Goal: Task Accomplishment & Management: Complete application form

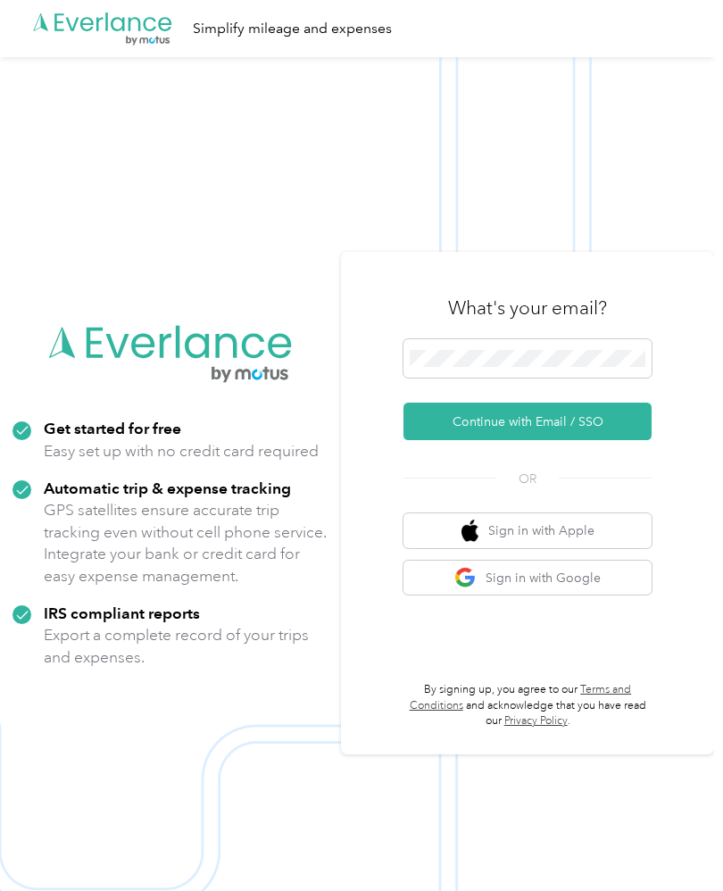
click at [642, 440] on button "Continue with Email / SSO" at bounding box center [527, 421] width 248 height 37
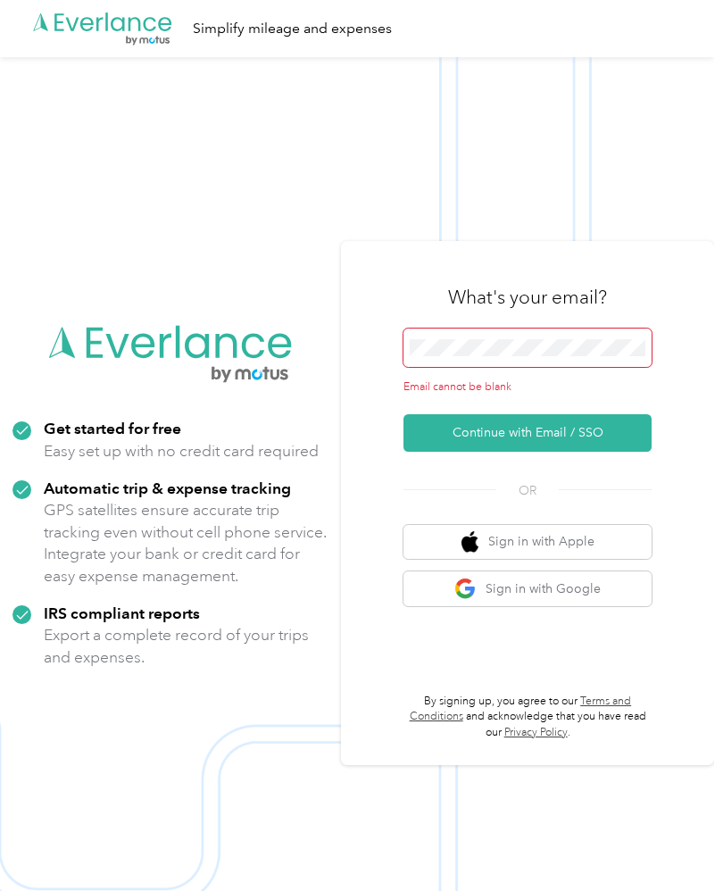
click at [603, 452] on button "Continue with Email / SSO" at bounding box center [527, 432] width 248 height 37
click at [598, 452] on button "Continue with Email / SSO" at bounding box center [527, 432] width 248 height 37
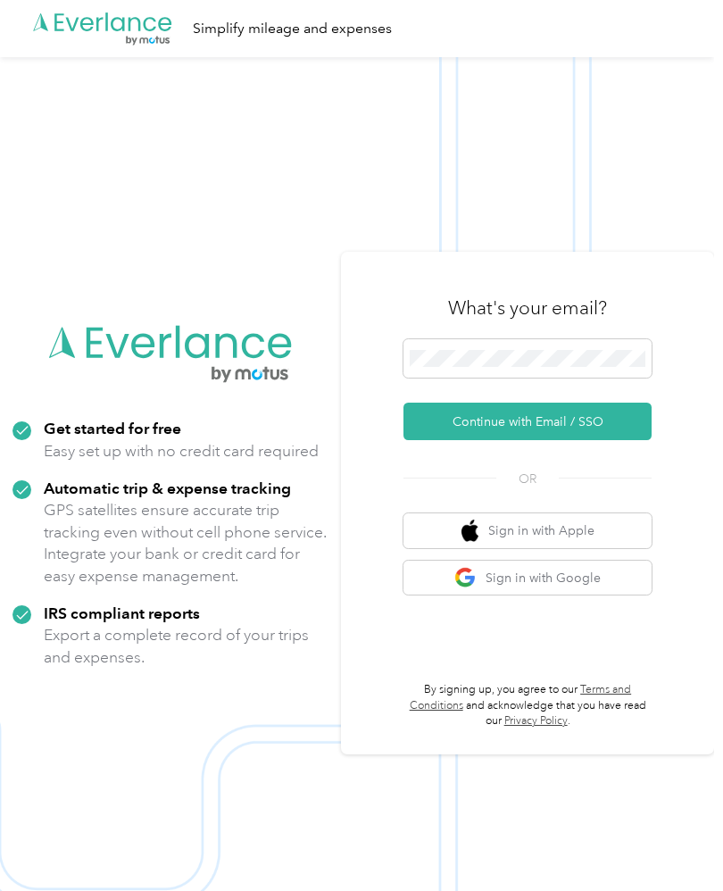
click at [454, 440] on button "Continue with Email / SSO" at bounding box center [527, 421] width 248 height 37
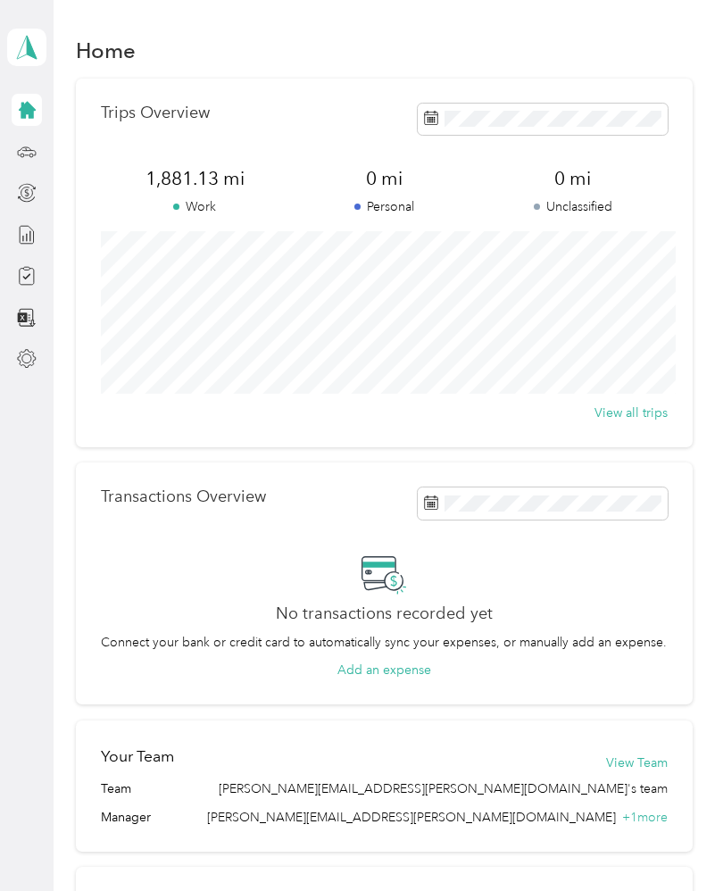
click at [33, 117] on icon at bounding box center [27, 110] width 17 height 17
click at [24, 241] on icon at bounding box center [27, 235] width 20 height 20
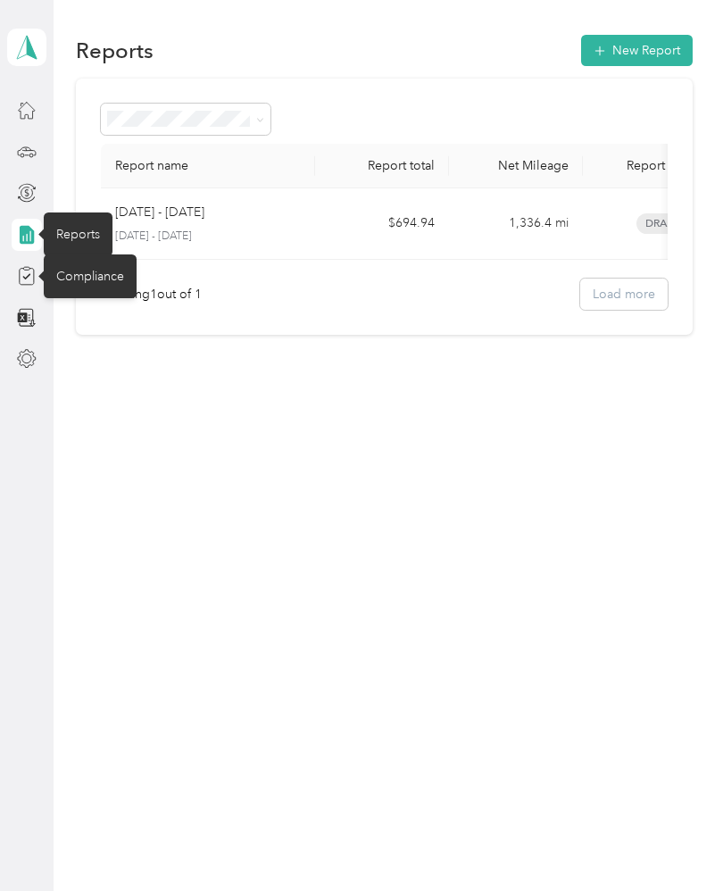
click at [93, 287] on div "Compliance" at bounding box center [90, 276] width 93 height 44
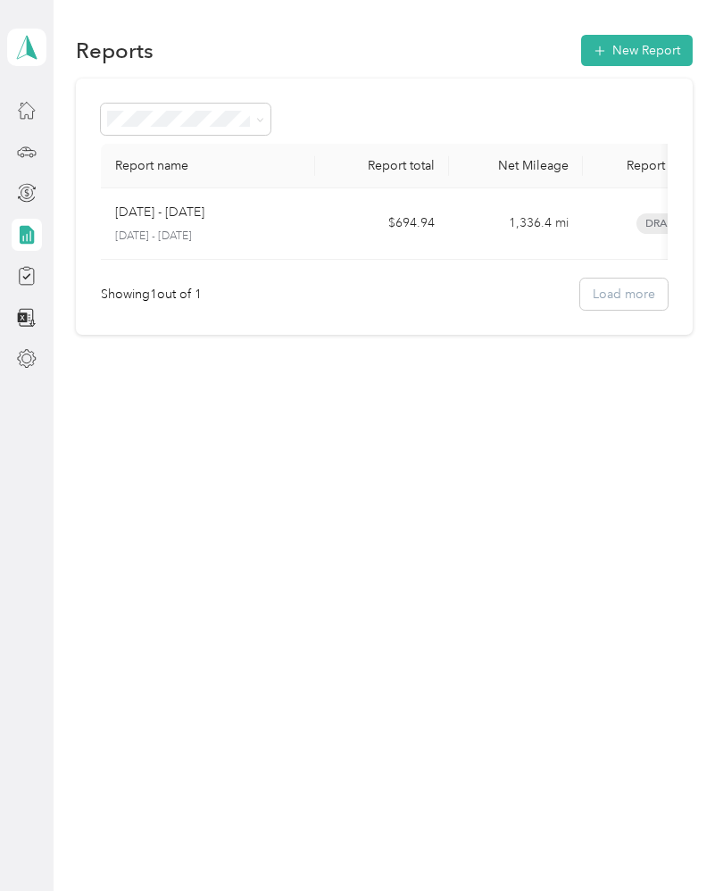
click at [35, 237] on icon at bounding box center [27, 235] width 20 height 20
click at [98, 284] on div "Compliance" at bounding box center [90, 276] width 93 height 44
click at [516, 519] on div "Reports New Report Report name Report total Net Mileage Report status Descripti…" at bounding box center [384, 445] width 660 height 891
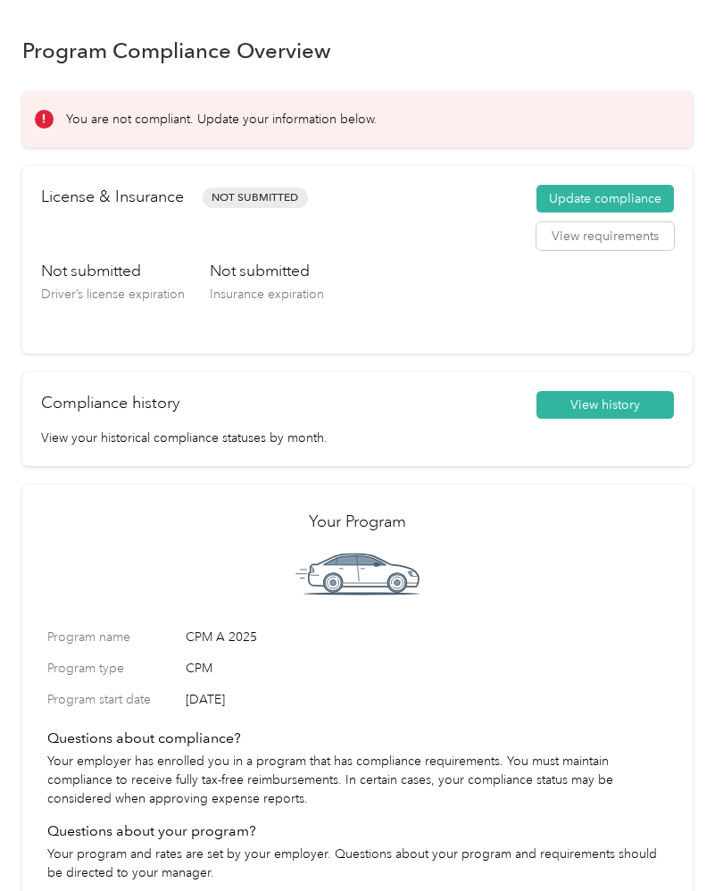
click at [634, 203] on button "Update compliance" at bounding box center [604, 199] width 137 height 29
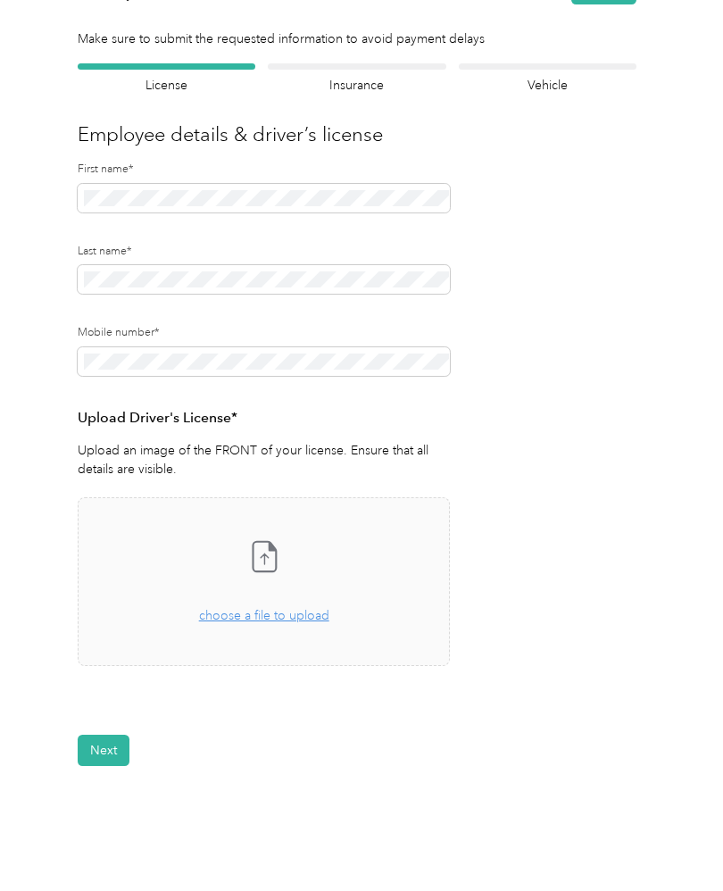
scroll to position [79, 0]
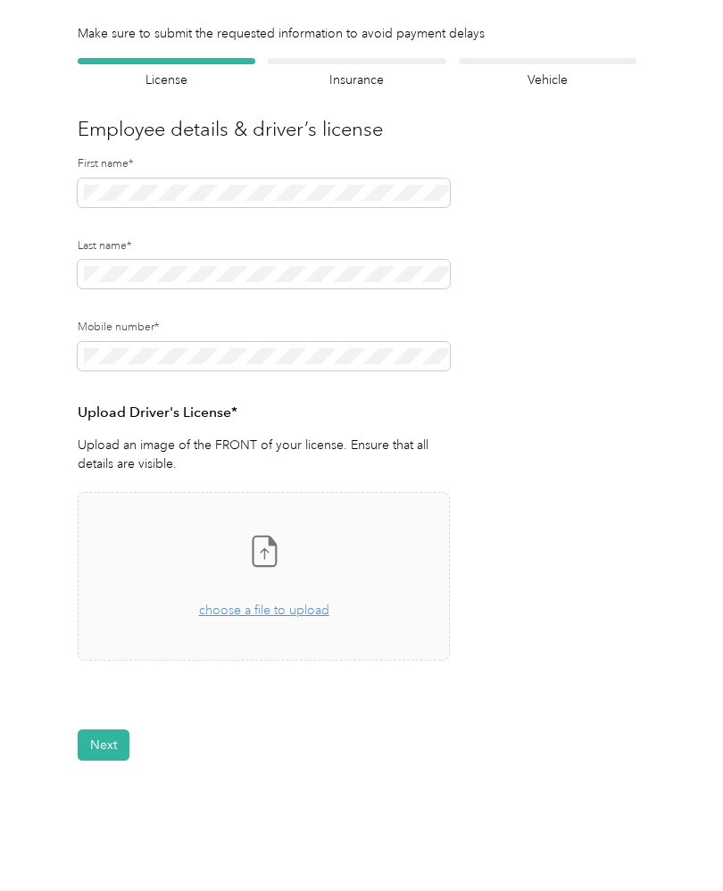
click at [286, 602] on span "choose a file to upload" at bounding box center [264, 609] width 130 height 15
click at [108, 806] on button "Next" at bounding box center [104, 798] width 52 height 31
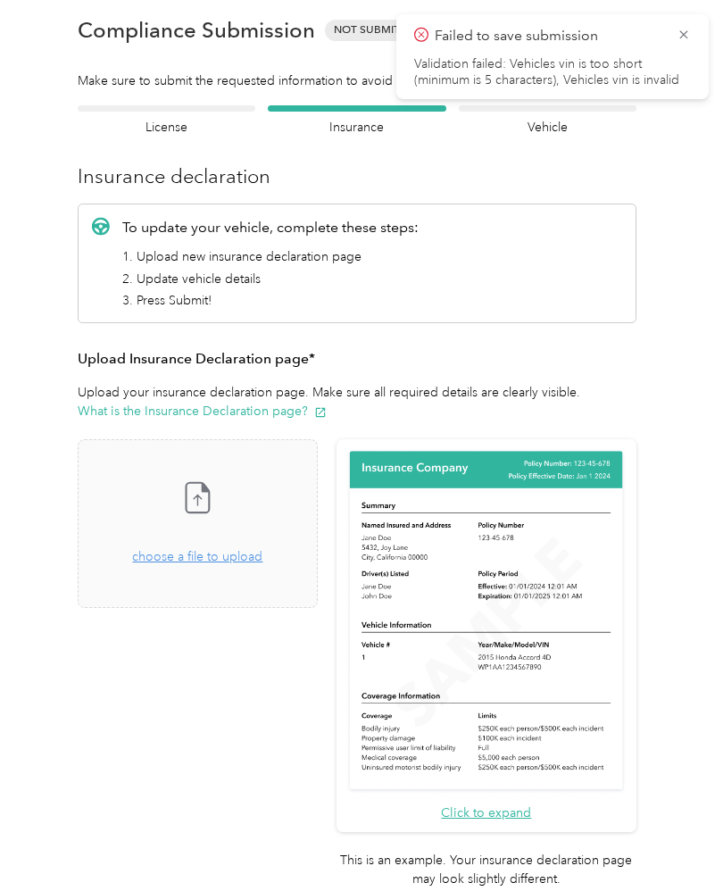
scroll to position [21, 0]
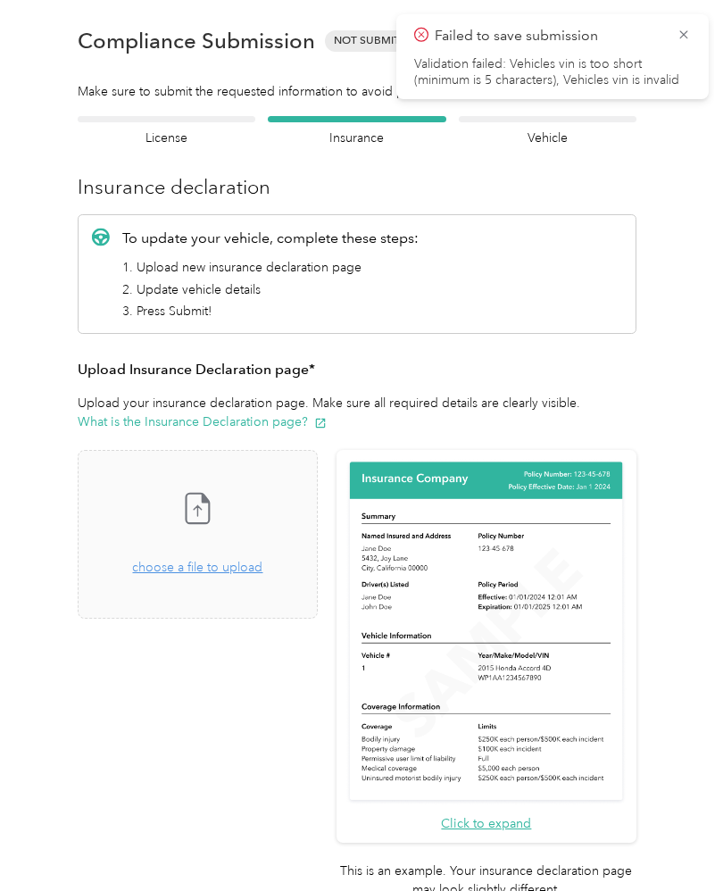
click at [260, 566] on span "choose a file to upload" at bounding box center [197, 567] width 130 height 15
click at [196, 557] on div "Drag and drop your file here, or choose a file to upload" at bounding box center [197, 557] width 130 height 39
click at [201, 573] on span "choose a file to upload" at bounding box center [197, 567] width 130 height 15
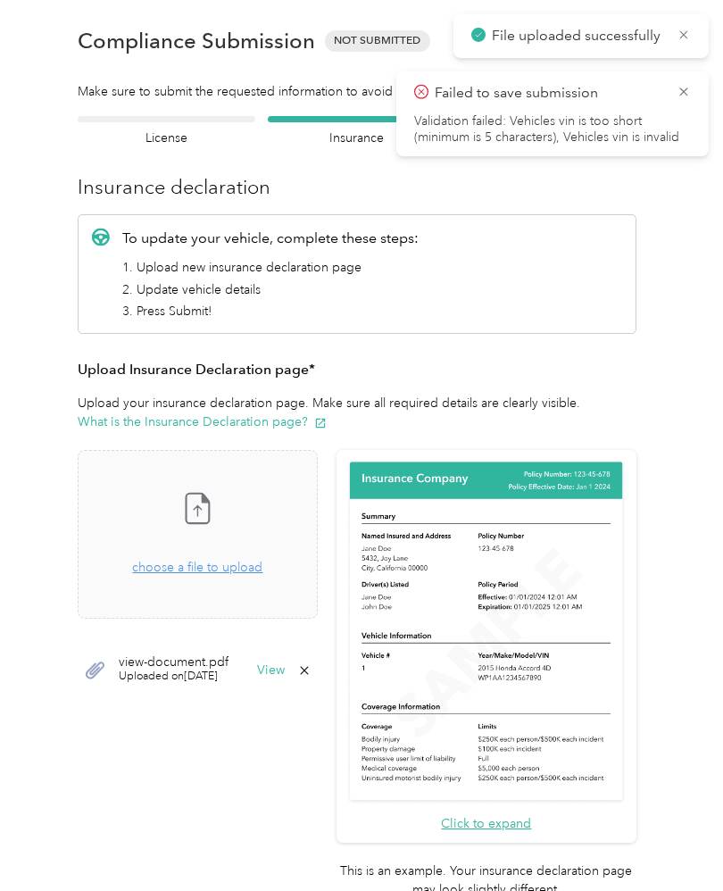
click at [285, 664] on button "View" at bounding box center [271, 670] width 28 height 12
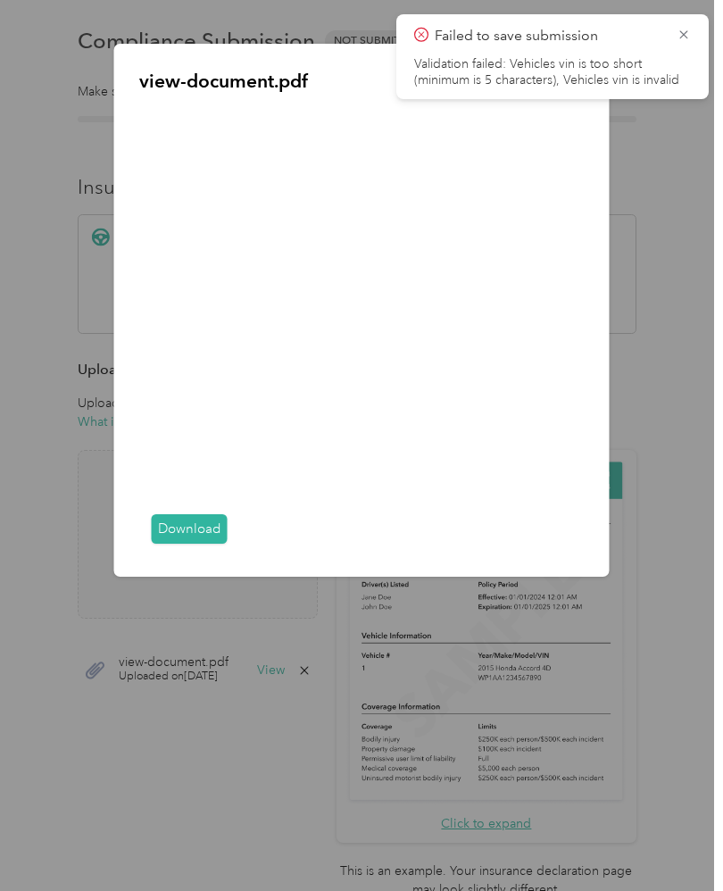
click at [668, 351] on div "view-document.pdf Download" at bounding box center [608, 313] width 495 height 538
click at [676, 42] on icon at bounding box center [683, 35] width 14 height 16
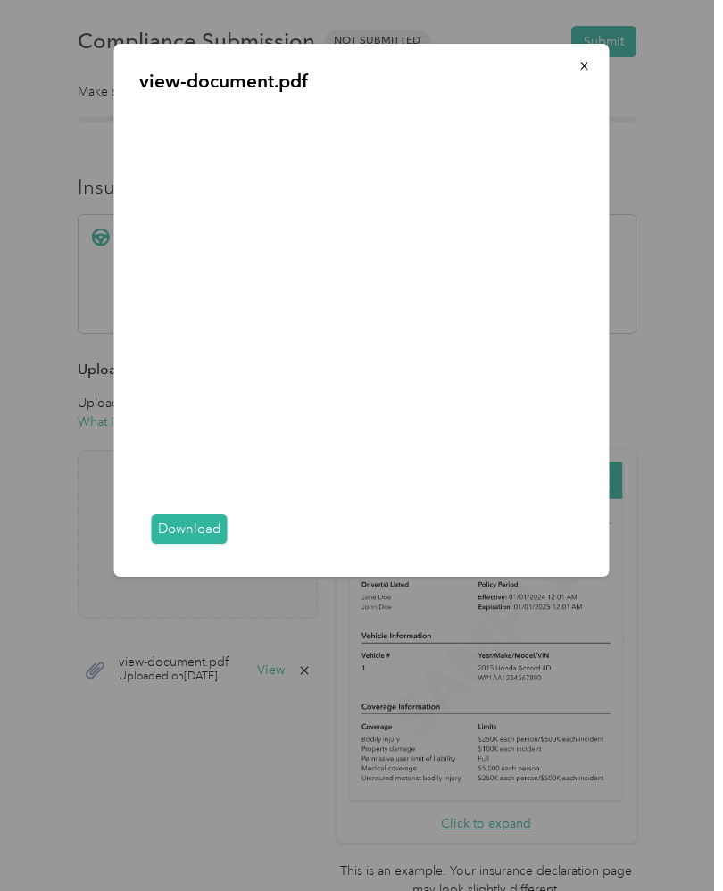
click at [577, 73] on button "button" at bounding box center [584, 65] width 37 height 31
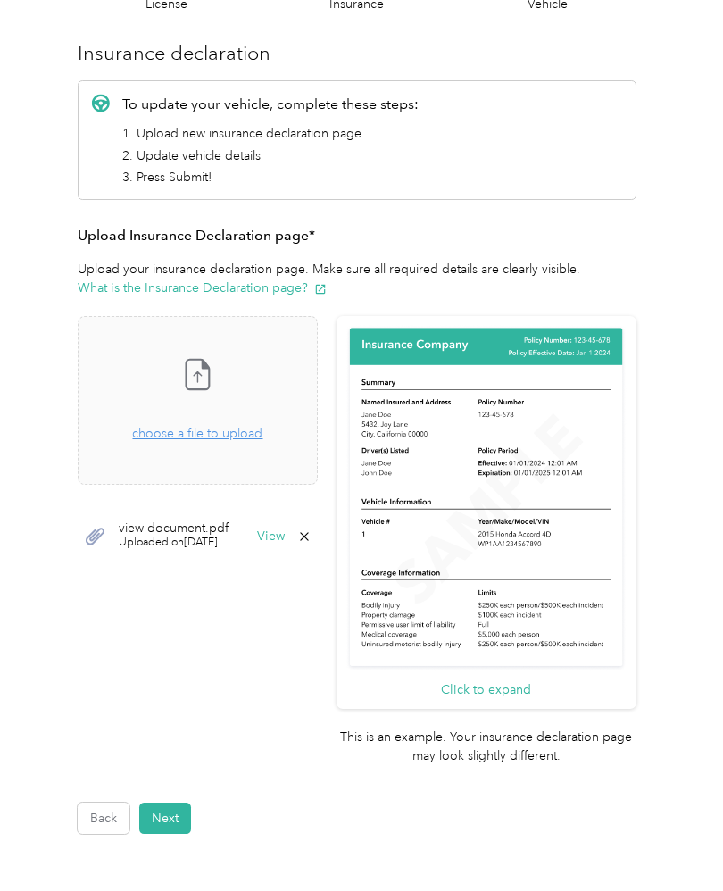
scroll to position [155, 0]
click at [177, 802] on button "Next" at bounding box center [165, 817] width 52 height 31
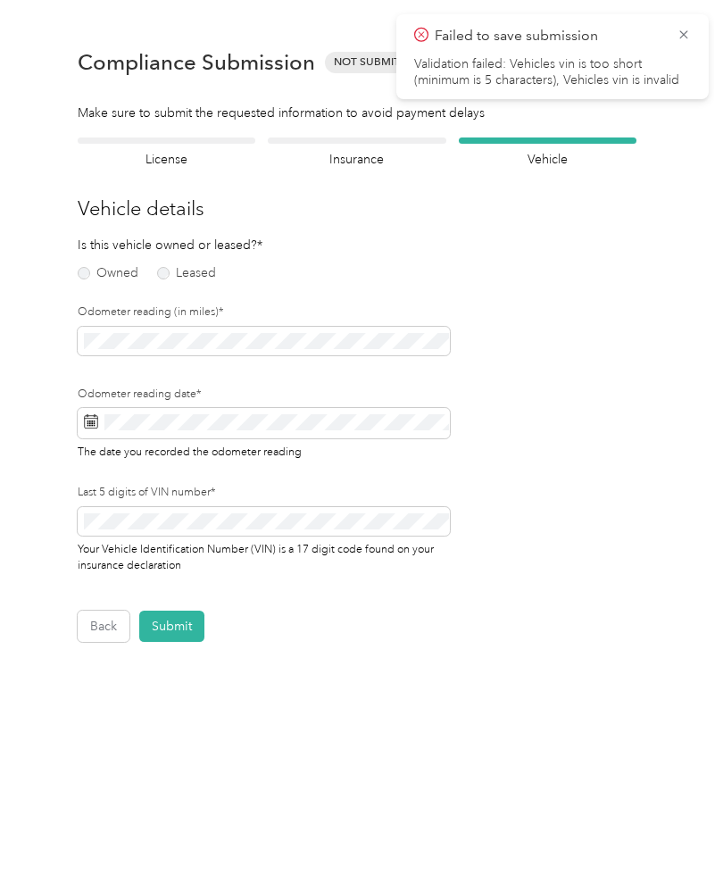
click at [90, 273] on label "Owned" at bounding box center [108, 273] width 61 height 12
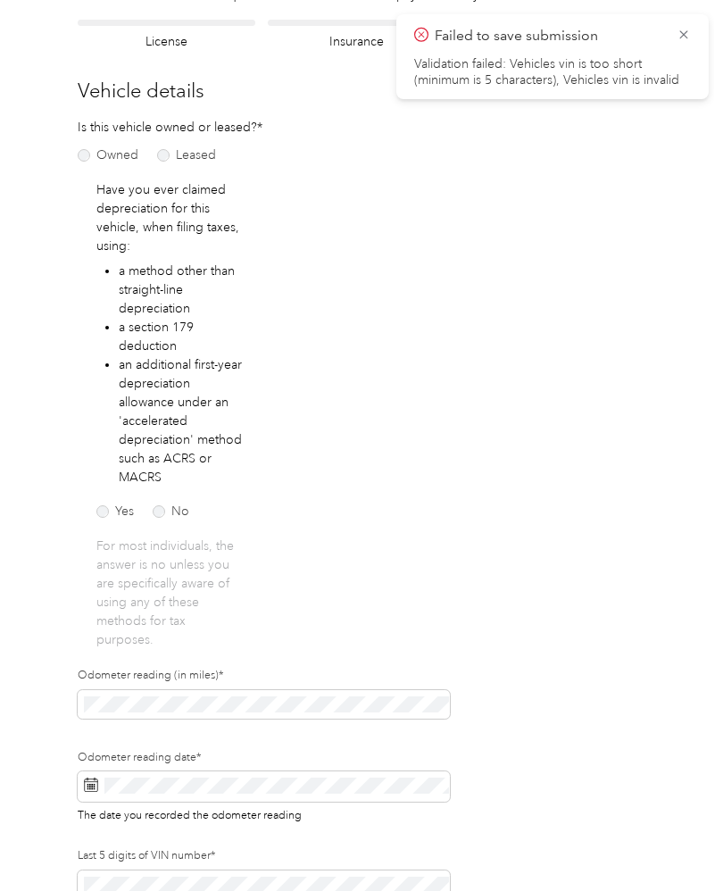
scroll to position [120, 0]
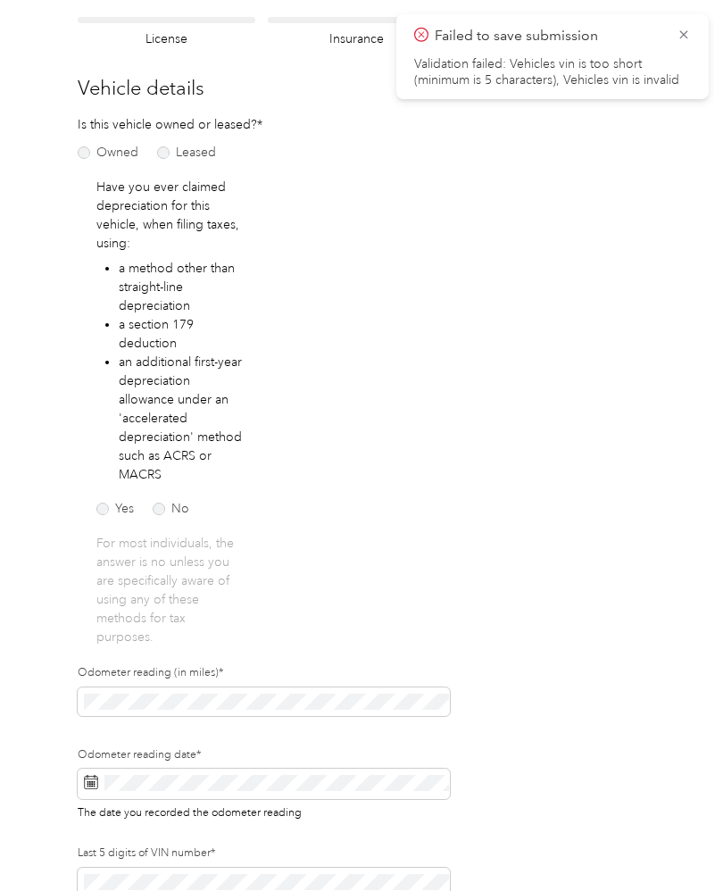
click at [164, 508] on label "No" at bounding box center [171, 508] width 37 height 12
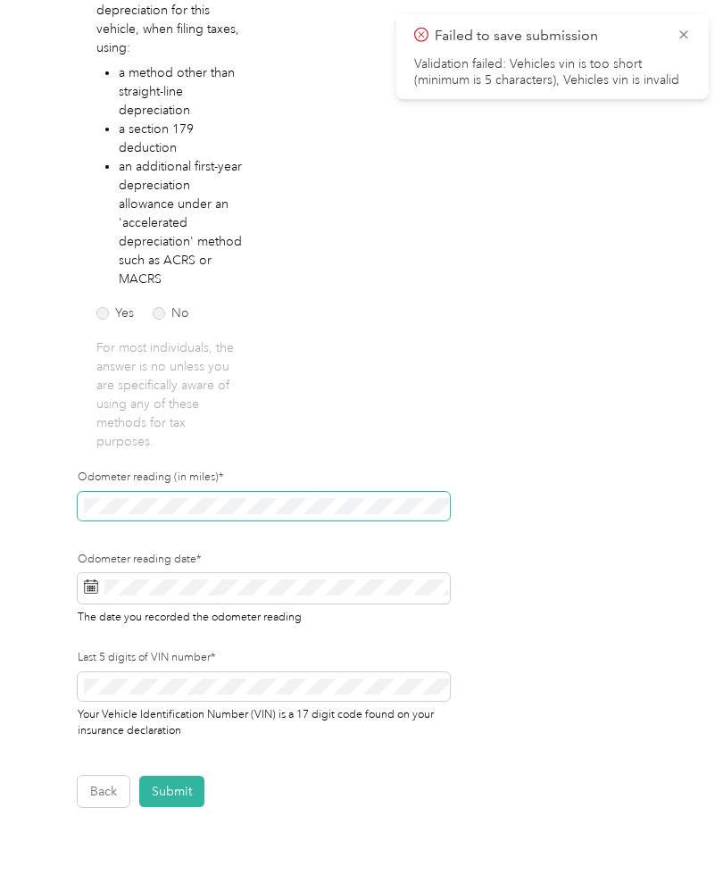
scroll to position [316, 0]
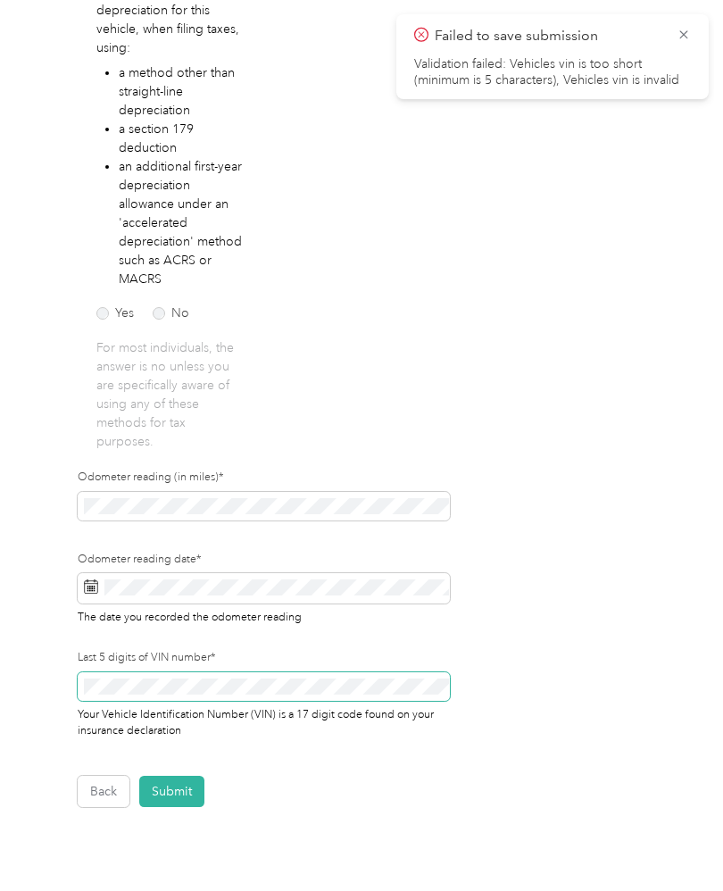
click at [364, 690] on span at bounding box center [264, 686] width 372 height 29
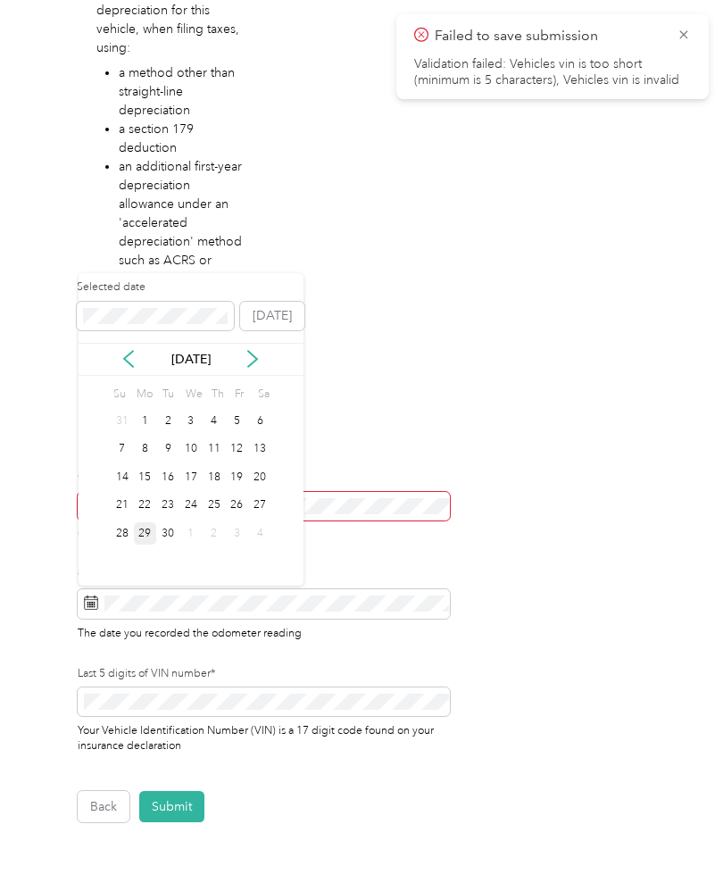
click at [155, 539] on div "29" at bounding box center [145, 533] width 23 height 22
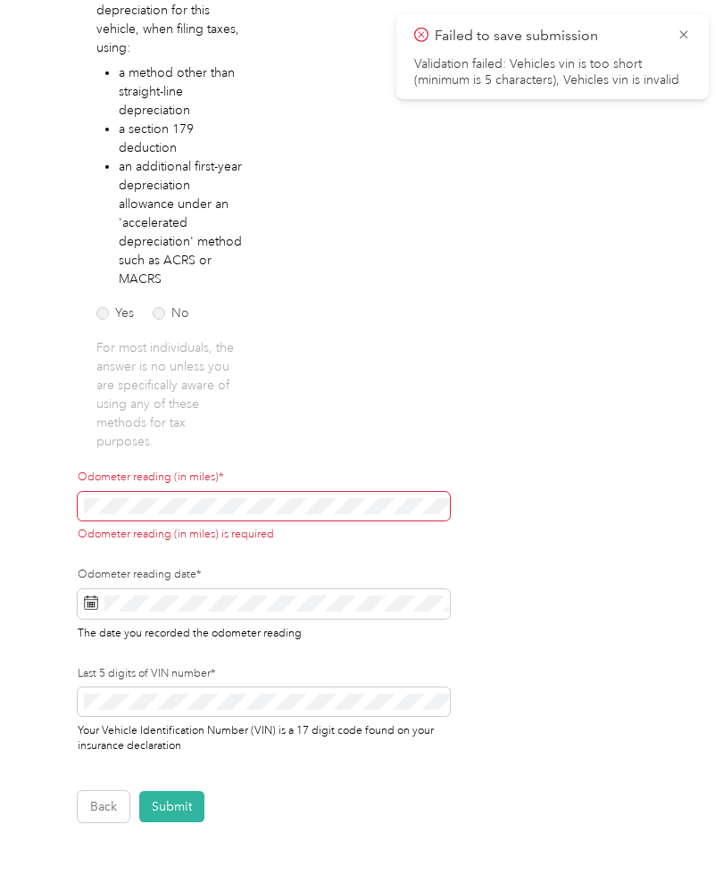
click at [683, 36] on icon at bounding box center [683, 34] width 8 height 8
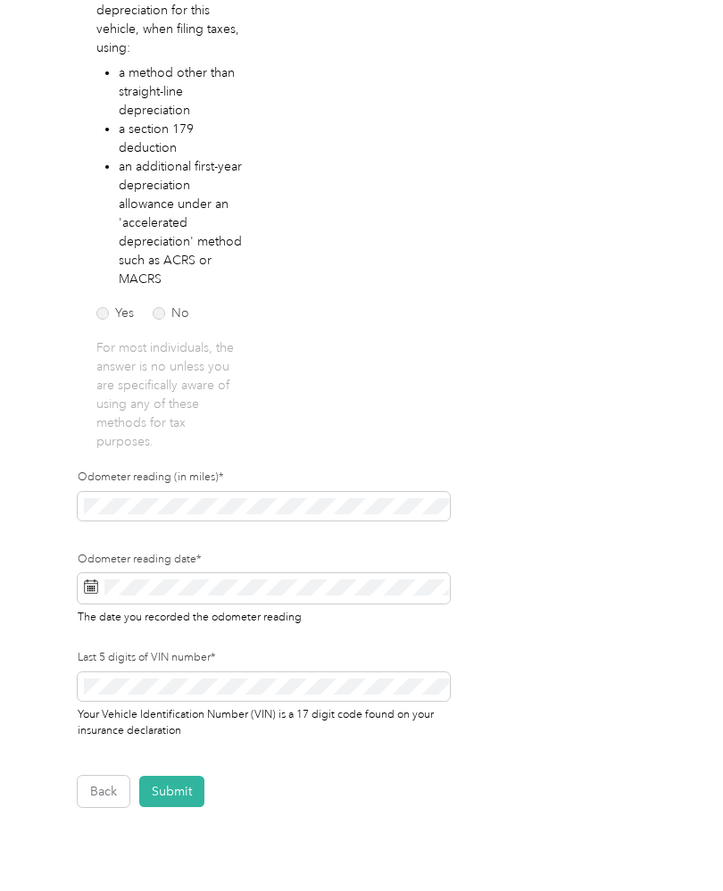
click at [177, 794] on button "Submit" at bounding box center [171, 791] width 65 height 31
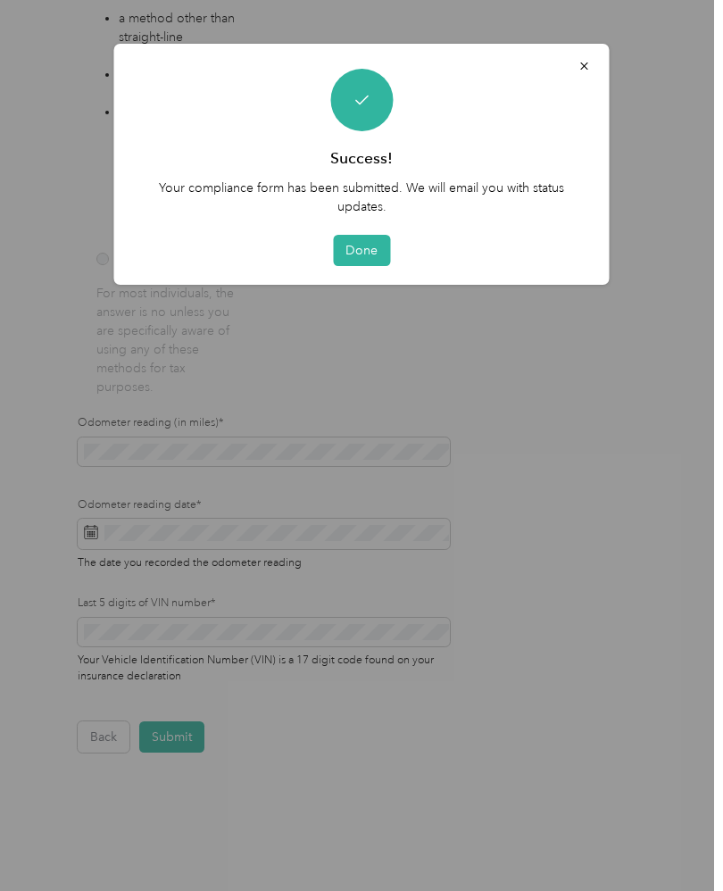
click at [349, 286] on div at bounding box center [361, 445] width 723 height 891
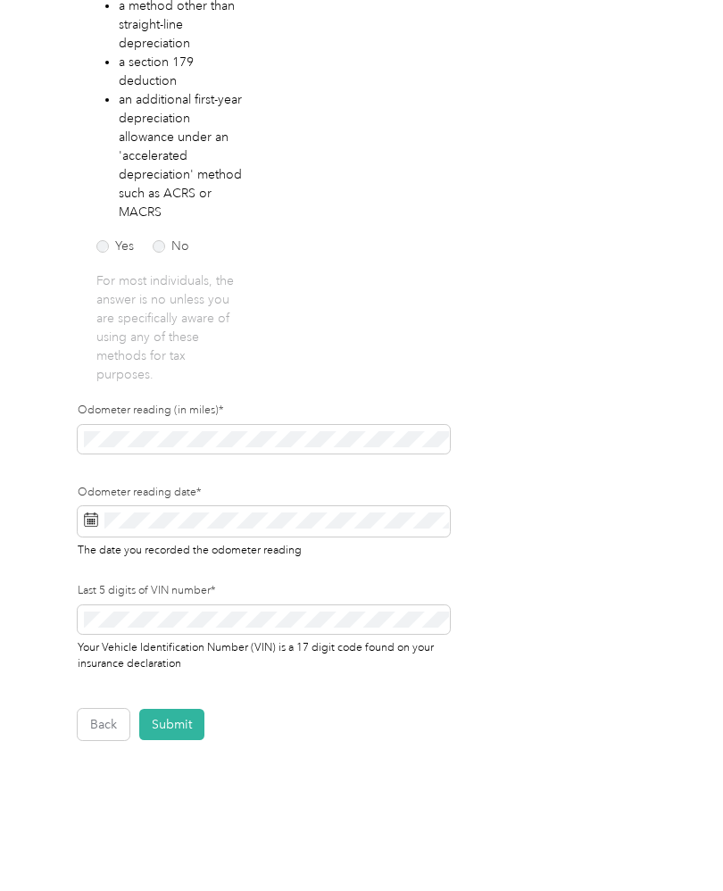
click at [349, 285] on div at bounding box center [361, 445] width 723 height 891
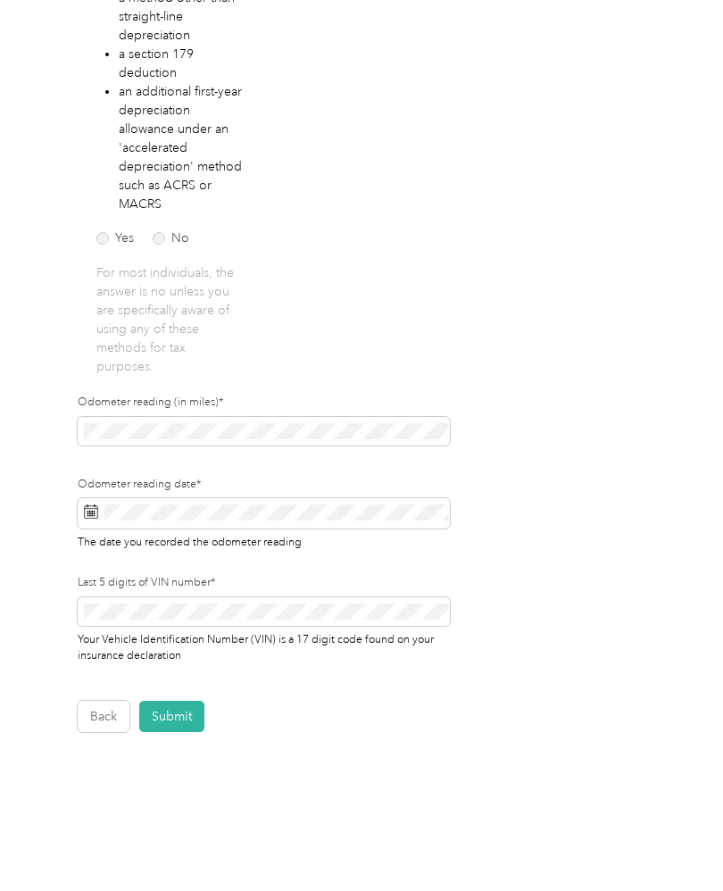
scroll to position [391, 0]
